Goal: Task Accomplishment & Management: Manage account settings

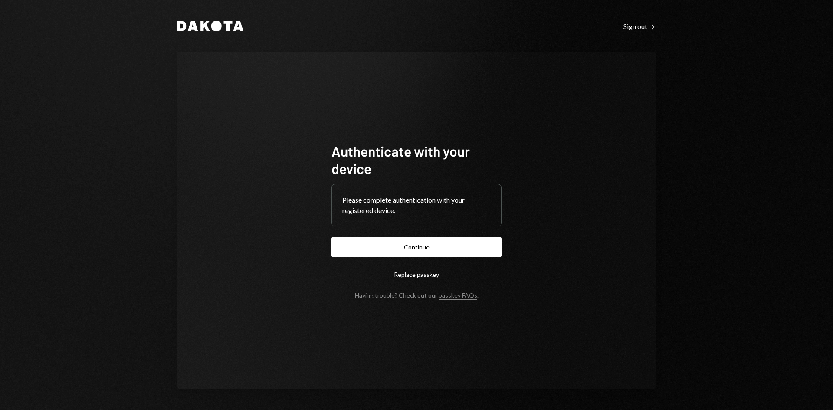
click at [430, 251] on button "Continue" at bounding box center [416, 247] width 170 height 20
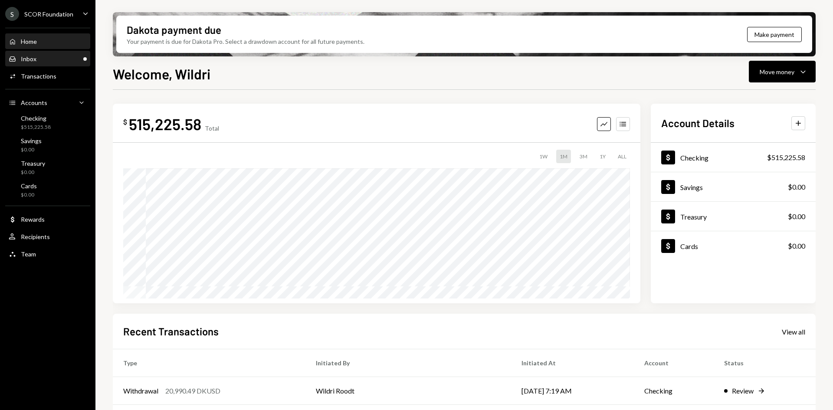
click at [55, 62] on div "Inbox Inbox" at bounding box center [48, 59] width 78 height 8
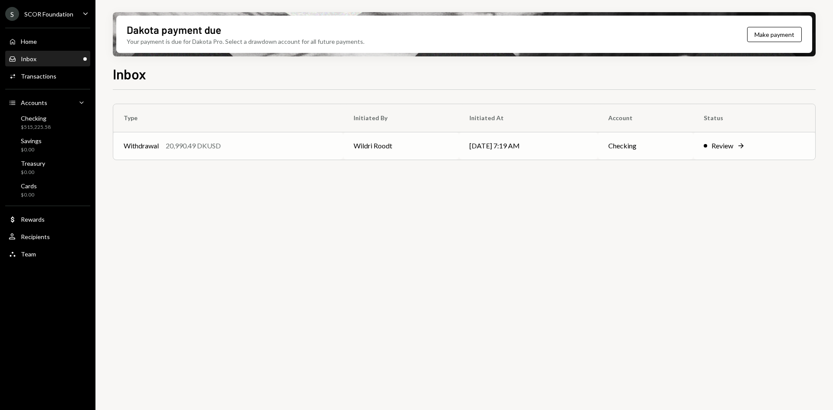
click at [217, 145] on div "20,990.49 DKUSD" at bounding box center [193, 146] width 55 height 10
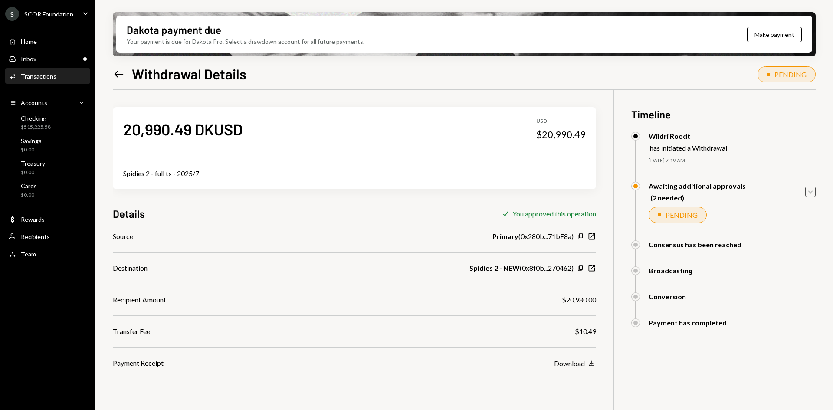
click at [808, 190] on icon "Caret Down" at bounding box center [811, 192] width 10 height 10
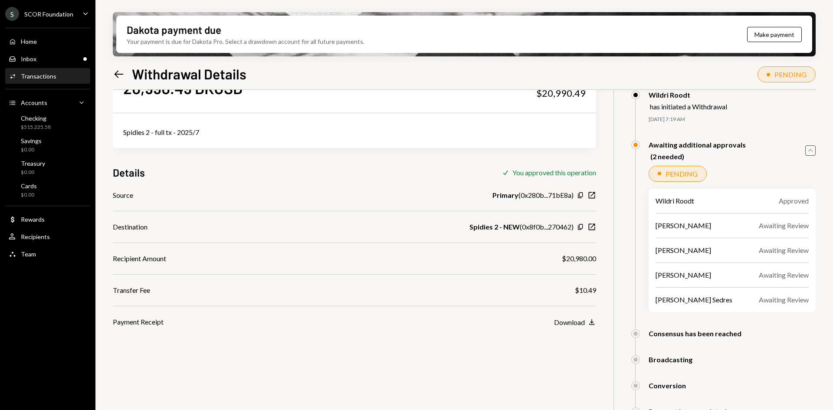
scroll to position [69, 0]
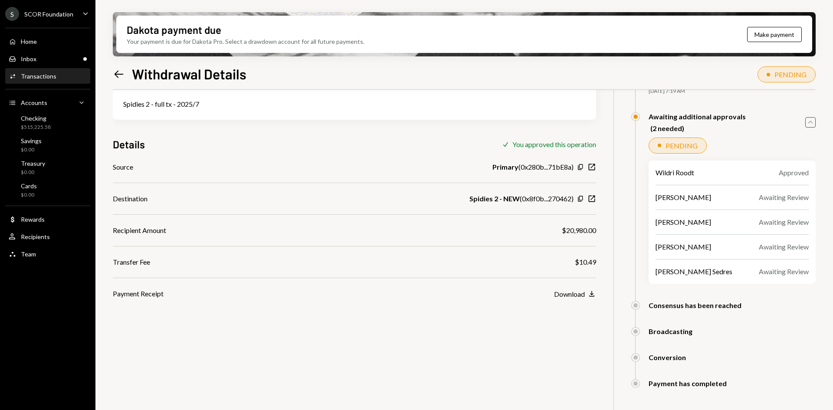
click at [90, 16] on icon "Caret Down" at bounding box center [86, 14] width 10 height 10
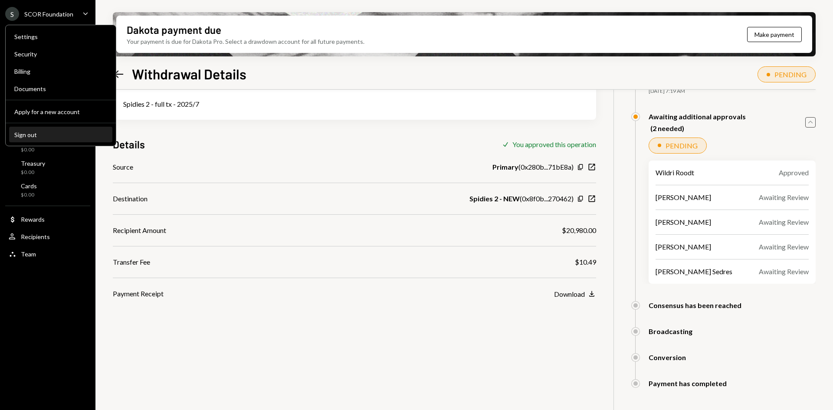
click at [60, 138] on div "Sign out" at bounding box center [60, 134] width 93 height 7
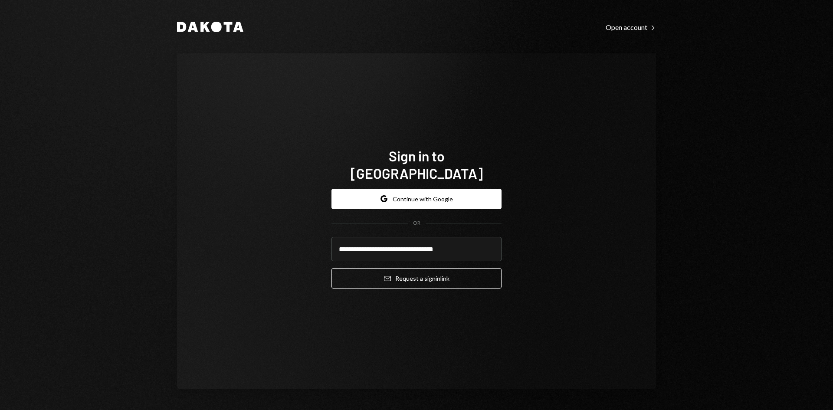
type input "**********"
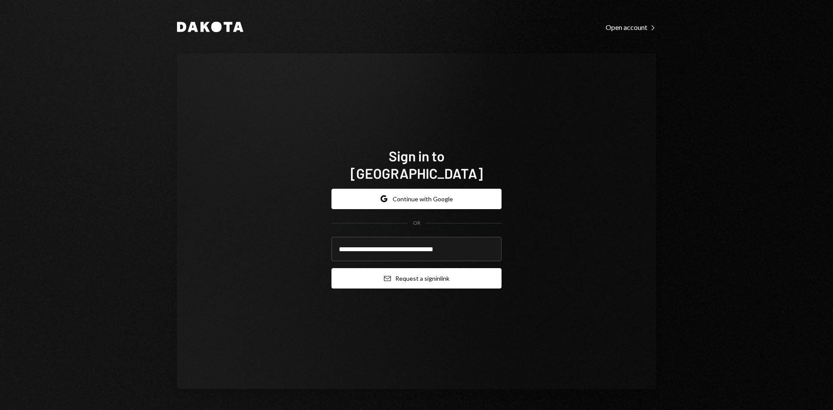
click at [433, 268] on button "Email Request a sign in link" at bounding box center [416, 278] width 170 height 20
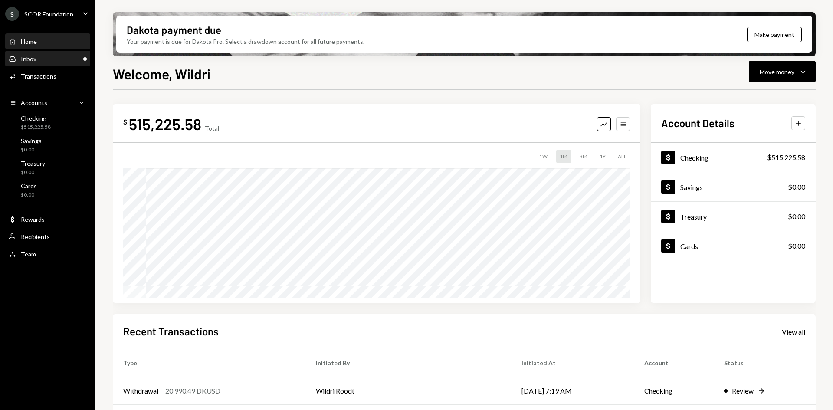
click at [46, 63] on div "Inbox Inbox" at bounding box center [48, 59] width 78 height 15
